Goal: Transaction & Acquisition: Purchase product/service

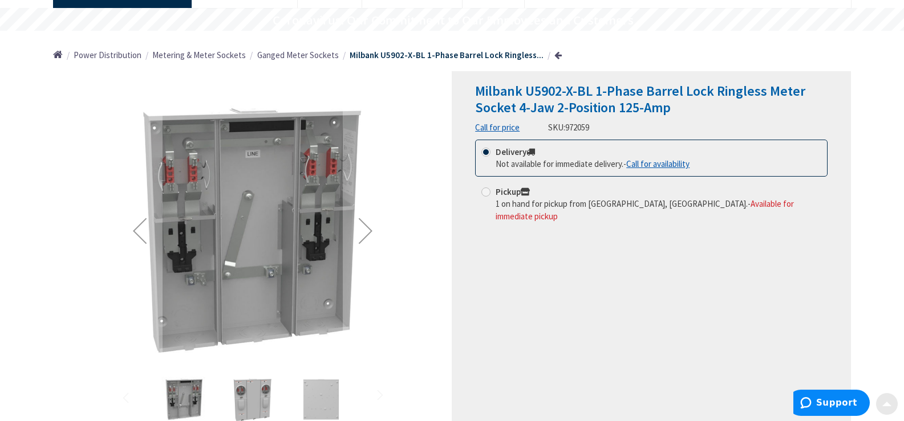
scroll to position [114, 0]
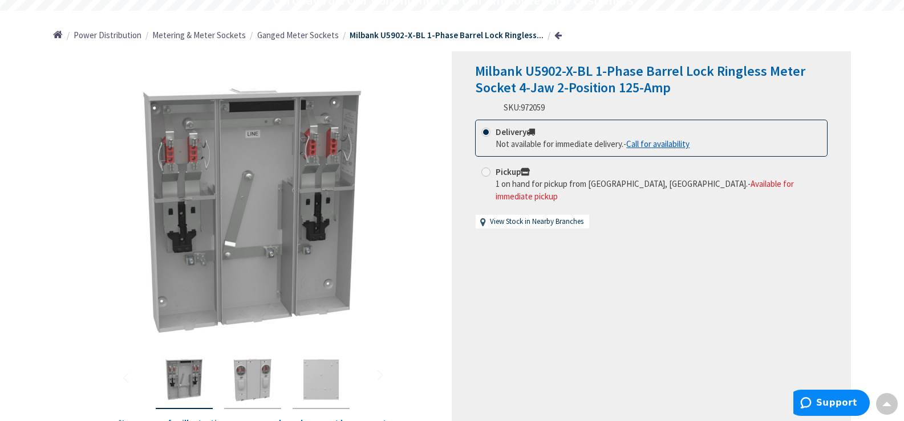
scroll to position [171, 0]
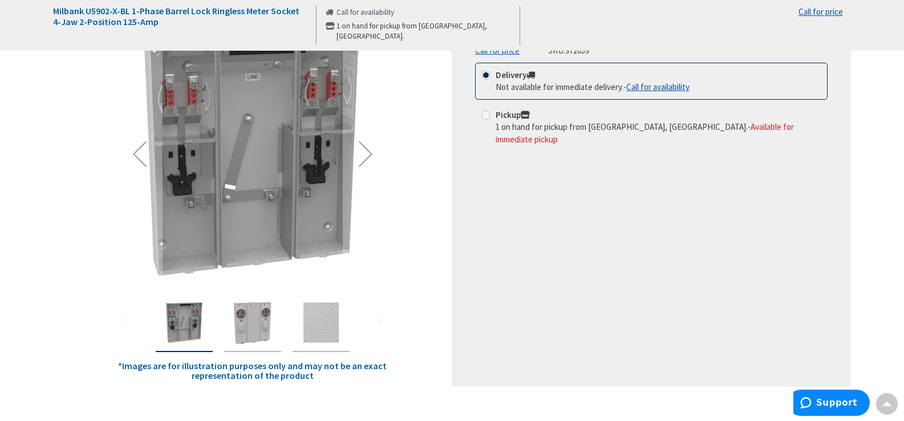
click at [257, 326] on img "Milbank U5902-X-BL 1-Phase Barrel Lock Ringless Meter Socket 4-Jaw 2-Position 1…" at bounding box center [253, 323] width 46 height 46
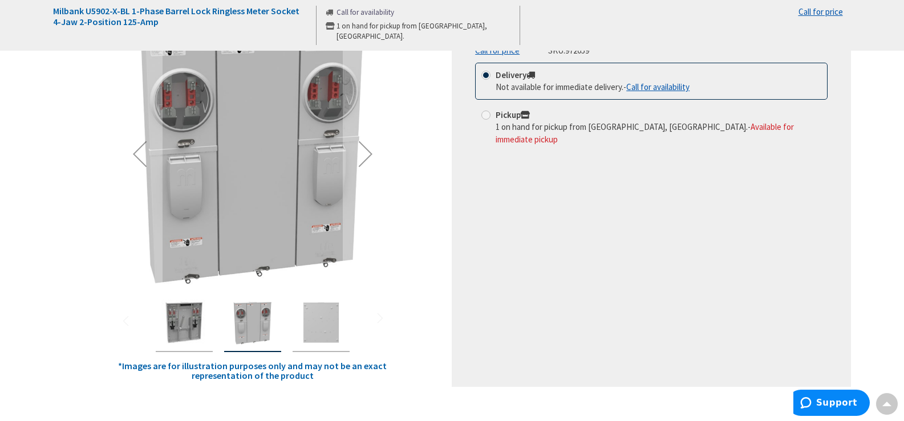
click at [321, 324] on img "Milbank U5902-X-BL 1-Phase Barrel Lock Ringless Meter Socket 4-Jaw 2-Position 1…" at bounding box center [321, 323] width 46 height 46
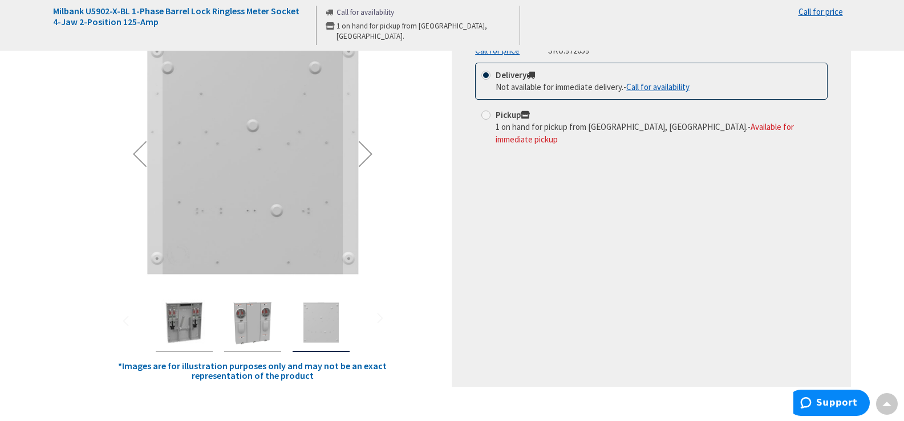
click at [193, 325] on img "Milbank U5902-X-BL 1-Phase Barrel Lock Ringless Meter Socket 4-Jaw 2-Position 1…" at bounding box center [184, 323] width 46 height 46
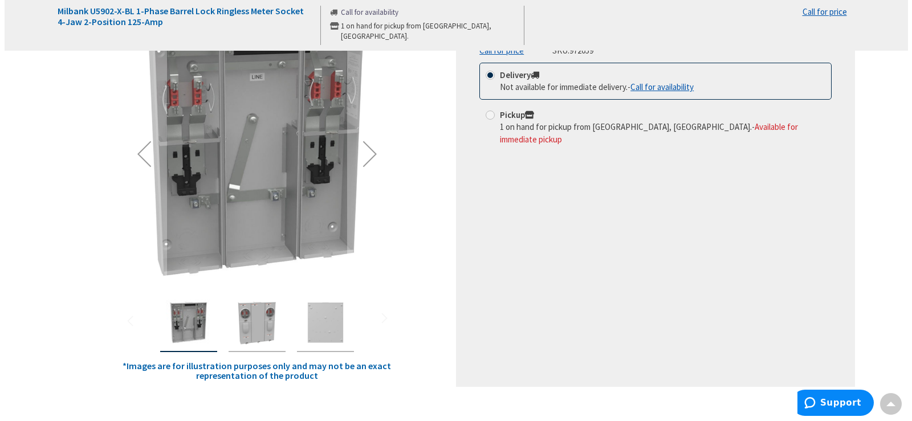
scroll to position [0, 0]
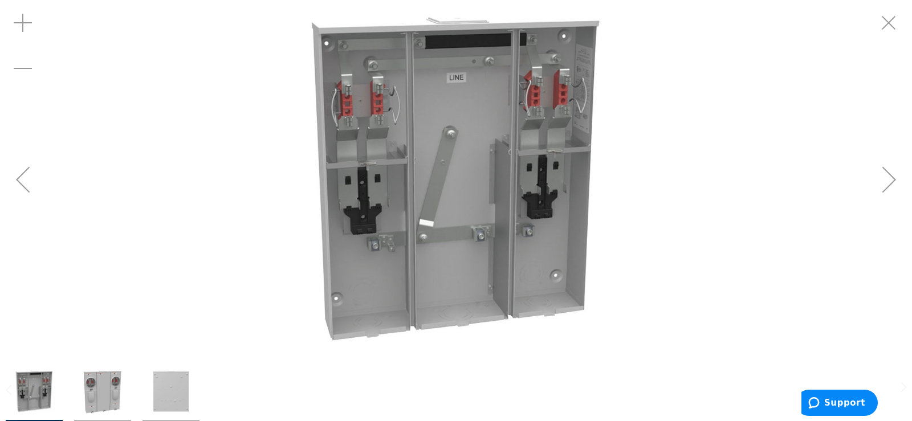
click at [26, 26] on div "Zoom in" at bounding box center [23, 23] width 46 height 46
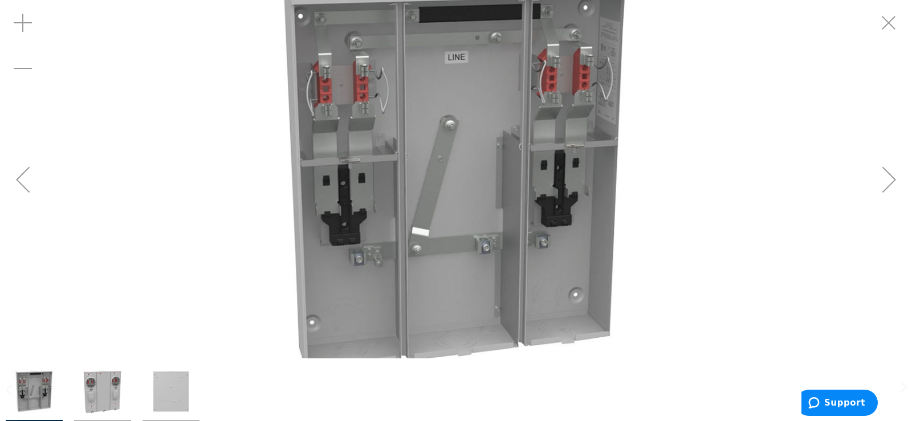
click at [26, 26] on div "Zoom in" at bounding box center [23, 23] width 46 height 46
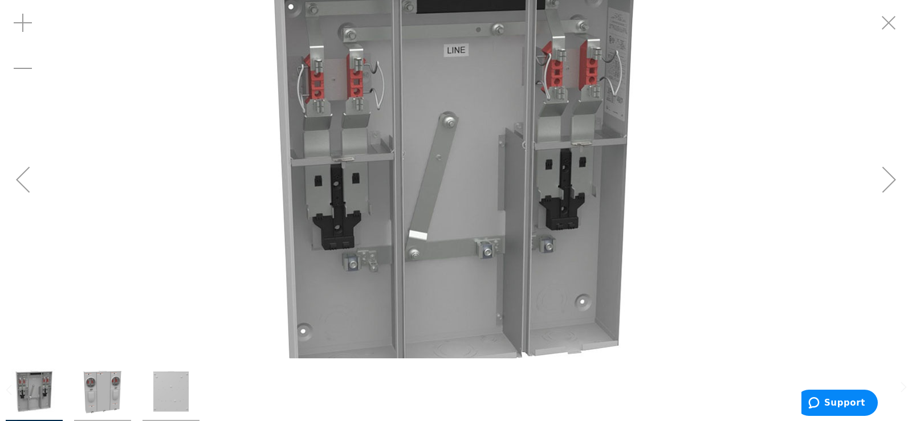
click at [26, 26] on div "Zoom in" at bounding box center [23, 23] width 46 height 46
